Goal: Task Accomplishment & Management: Manage account settings

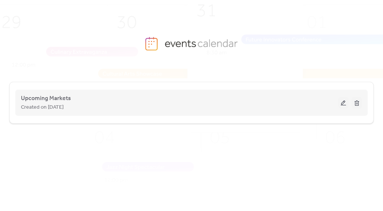
click at [344, 103] on button at bounding box center [343, 102] width 10 height 11
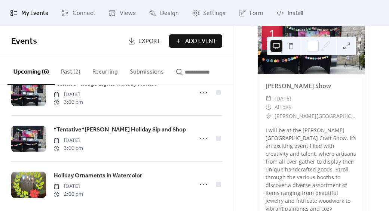
scroll to position [165, 0]
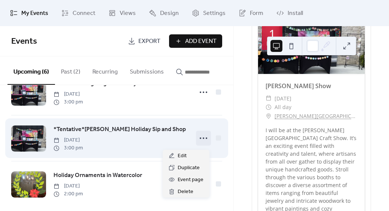
click at [199, 142] on icon at bounding box center [203, 138] width 12 height 12
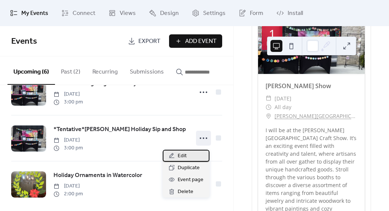
click at [182, 158] on span "Edit" at bounding box center [182, 156] width 9 height 9
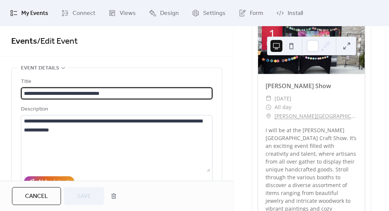
scroll to position [135, 0]
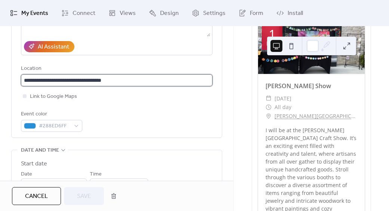
click at [147, 81] on input "**********" at bounding box center [116, 80] width 191 height 12
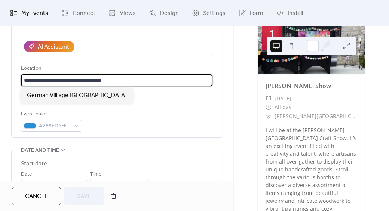
scroll to position [0, 0]
drag, startPoint x: 139, startPoint y: 81, endPoint x: 13, endPoint y: 82, distance: 126.3
click at [13, 82] on div "**********" at bounding box center [117, 35] width 210 height 205
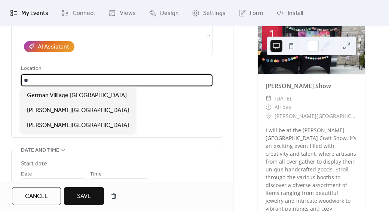
type input "*"
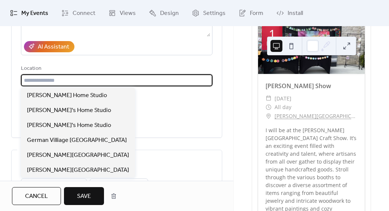
scroll to position [0, 0]
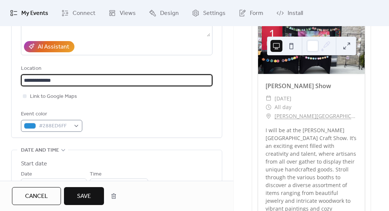
type input "**********"
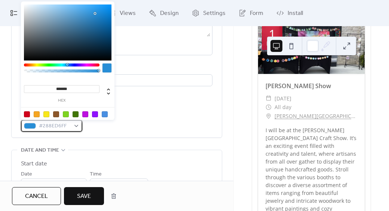
click at [77, 127] on div "#288ED6FF" at bounding box center [51, 126] width 61 height 12
click at [110, 122] on div "Event color #288ED6FF" at bounding box center [116, 121] width 191 height 22
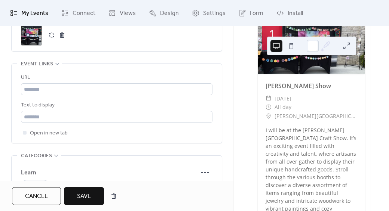
scroll to position [522, 0]
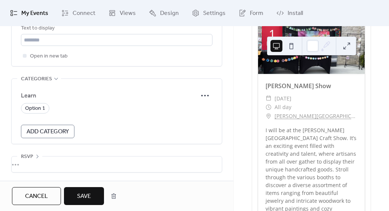
click at [90, 195] on span "Save" at bounding box center [84, 196] width 14 height 9
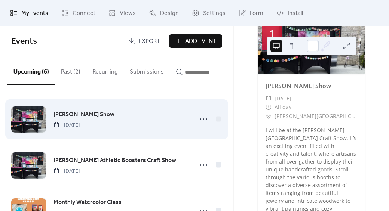
click at [214, 135] on div "[PERSON_NAME] Show [DATE]" at bounding box center [116, 119] width 211 height 46
